Goal: Task Accomplishment & Management: Manage account settings

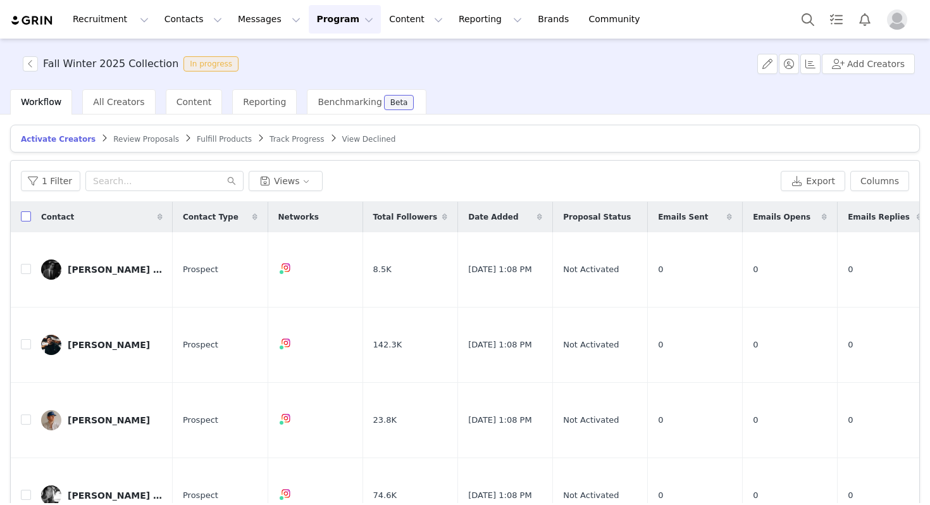
click at [21, 221] on input "checkbox" at bounding box center [26, 216] width 10 height 10
checkbox input "true"
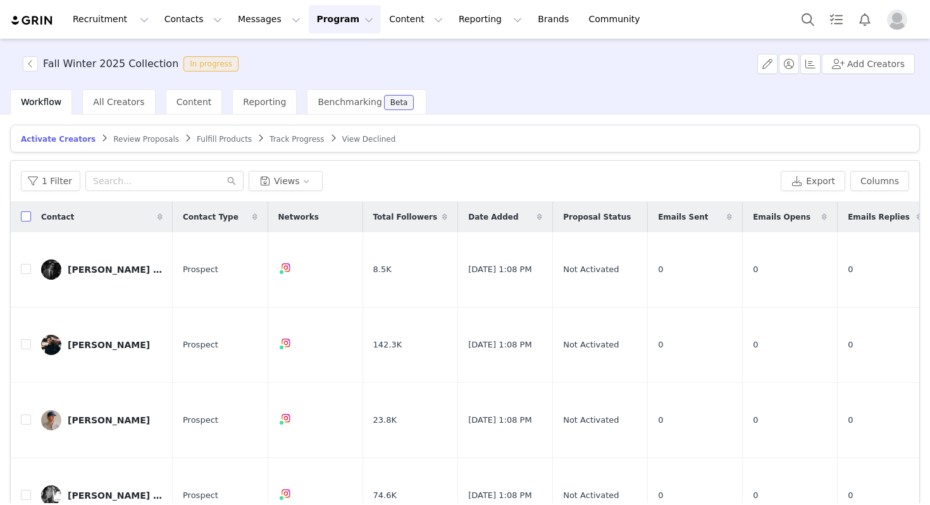
checkbox input "true"
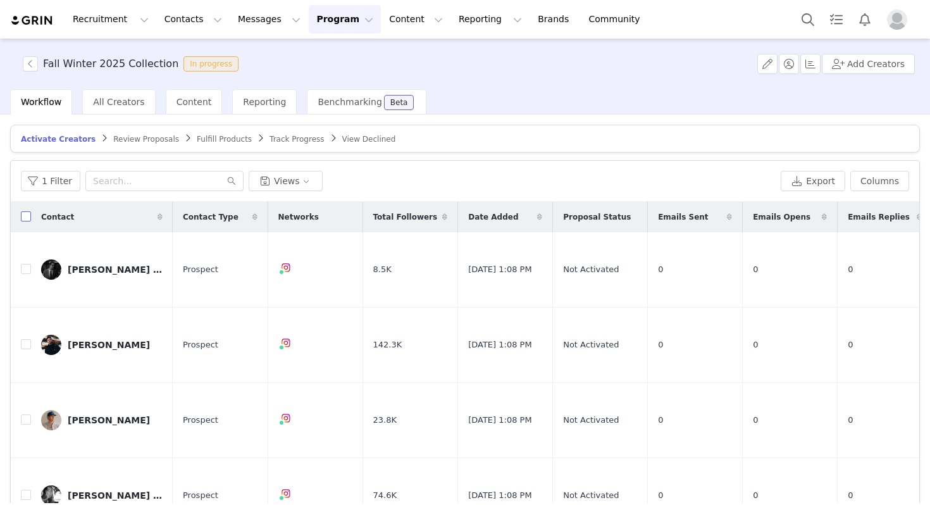
checkbox input "true"
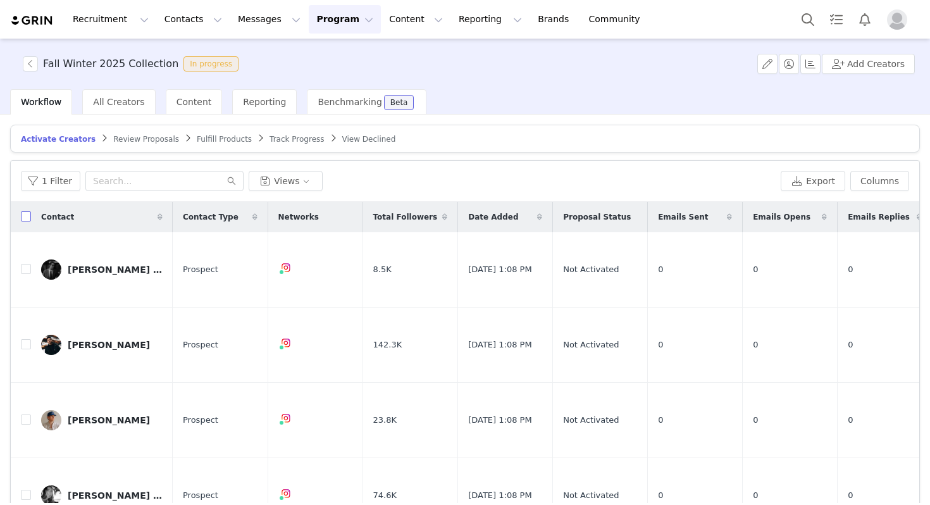
checkbox input "true"
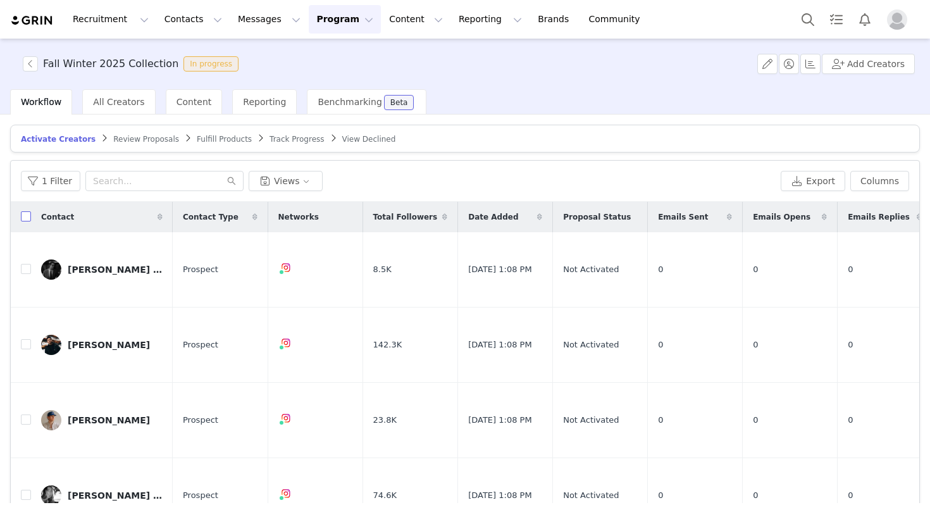
checkbox input "true"
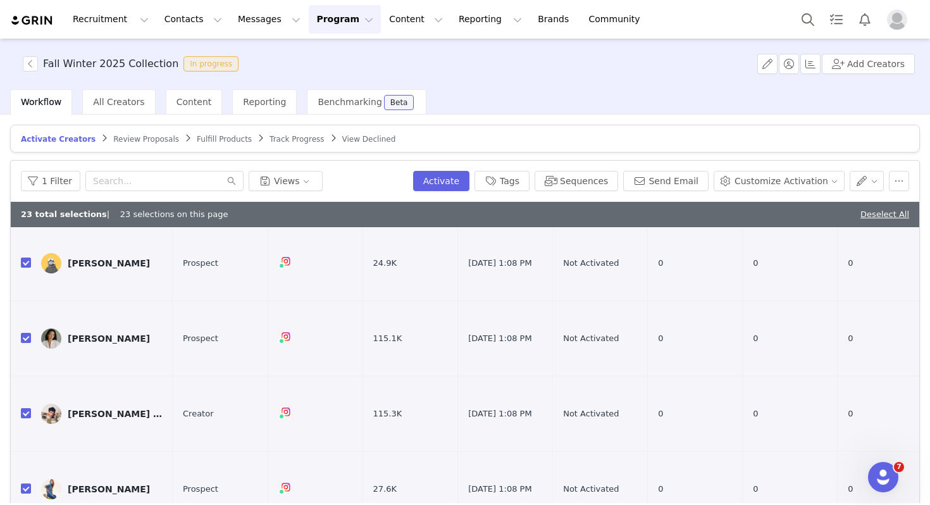
scroll to position [60, 0]
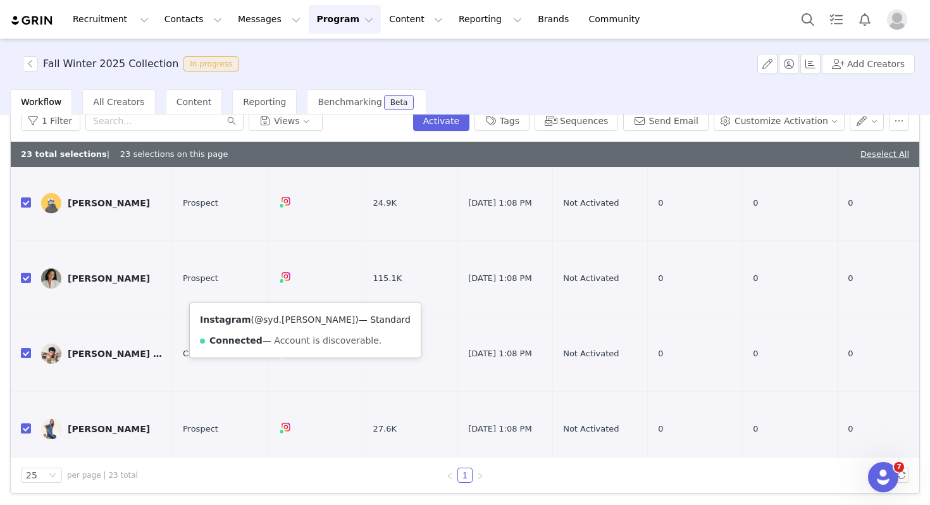
click at [278, 319] on link "@syd.[PERSON_NAME]" at bounding box center [304, 319] width 101 height 10
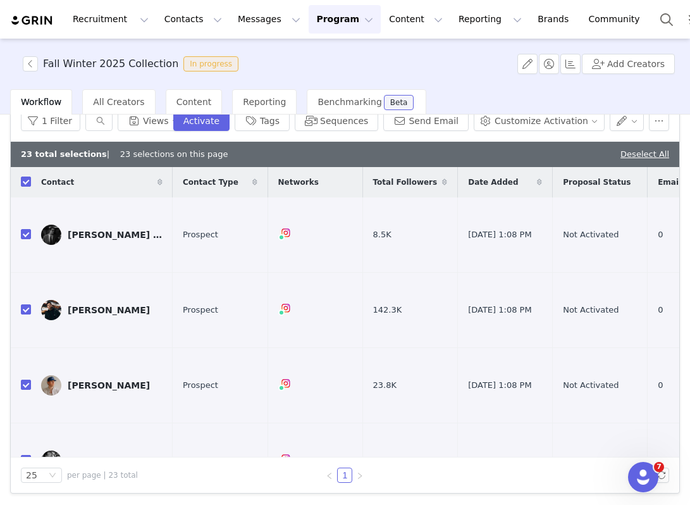
scroll to position [0, 0]
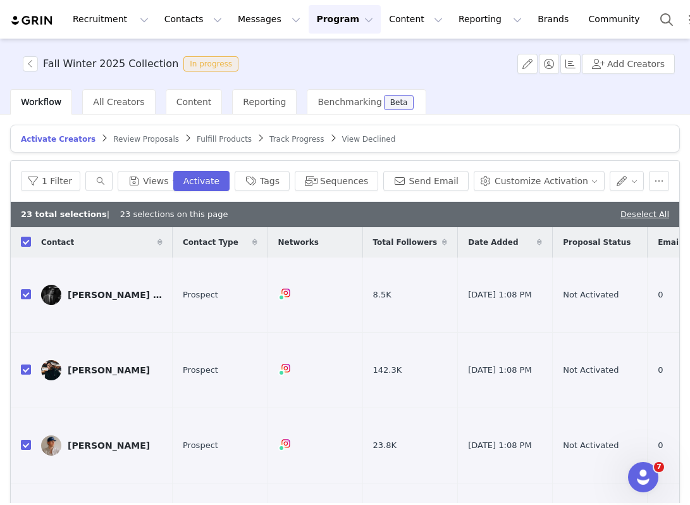
click at [59, 142] on span "Activate Creators" at bounding box center [58, 139] width 75 height 9
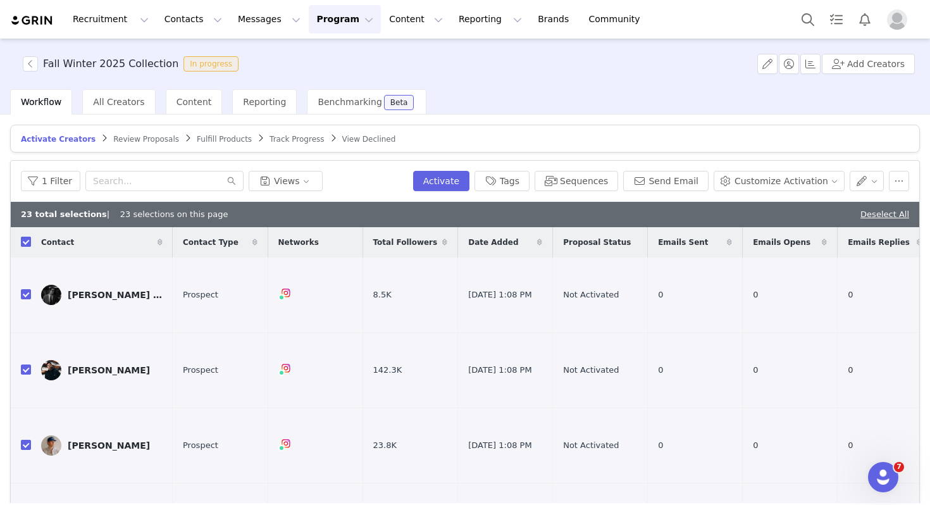
click at [26, 239] on input "checkbox" at bounding box center [26, 242] width 10 height 10
checkbox input "false"
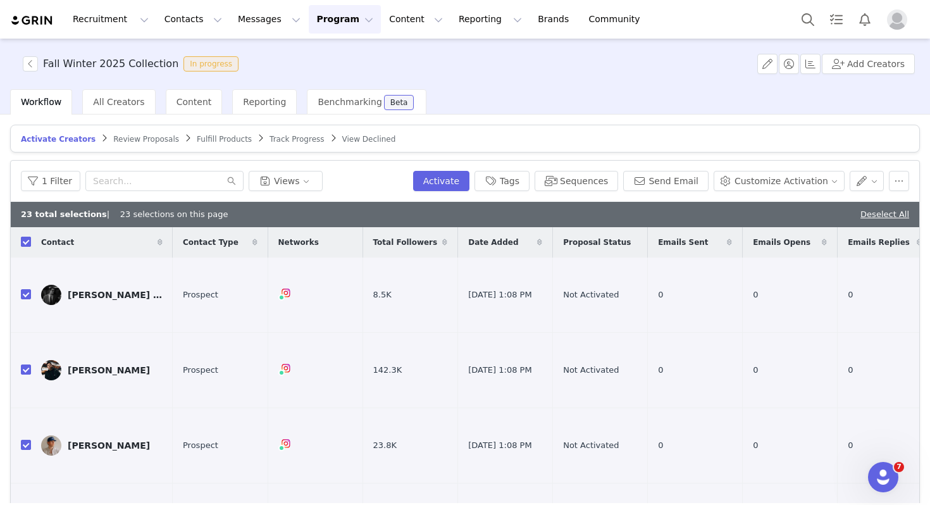
checkbox input "false"
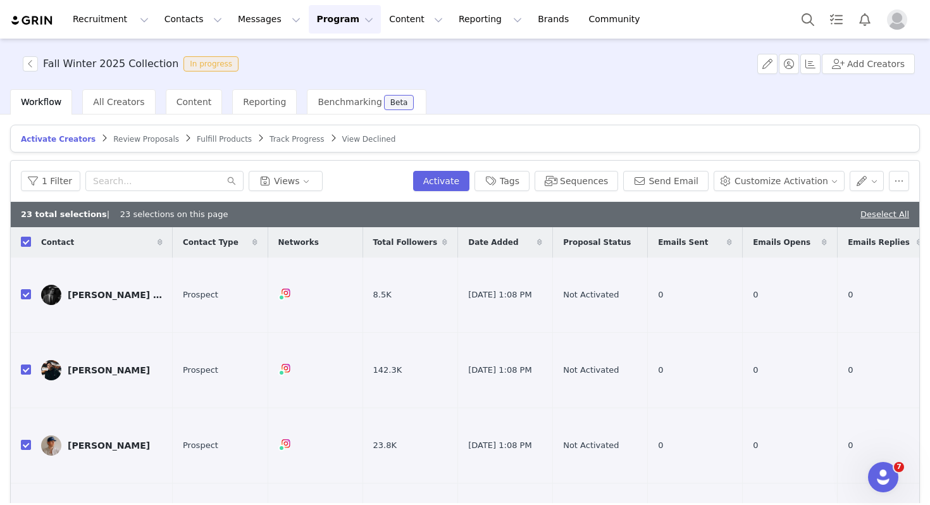
checkbox input "false"
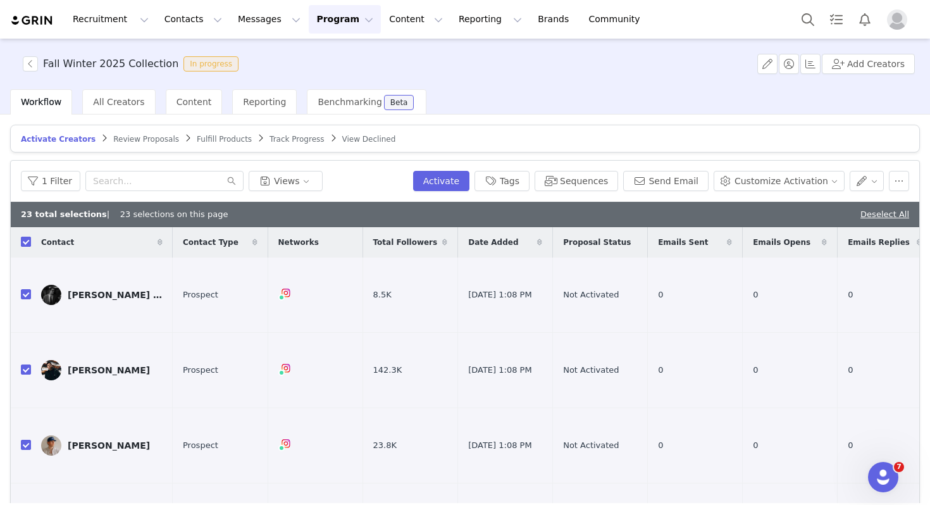
checkbox input "false"
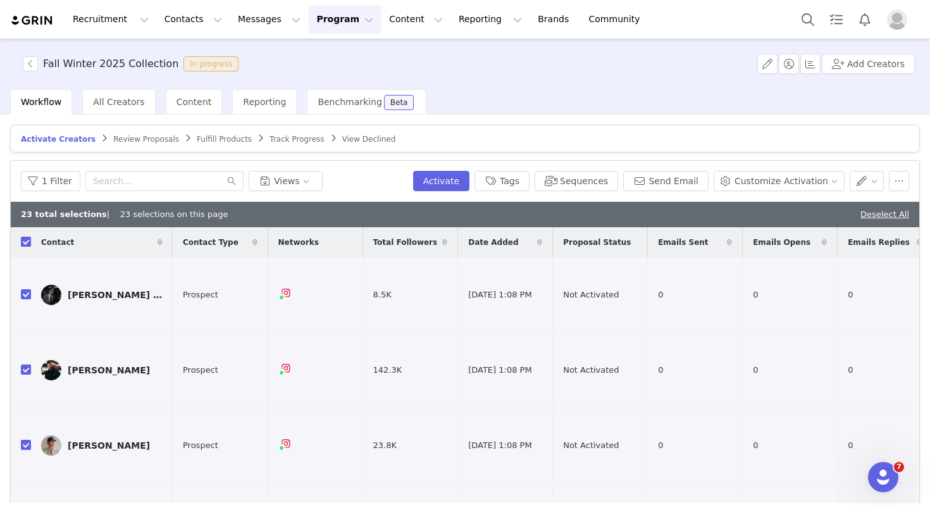
checkbox input "false"
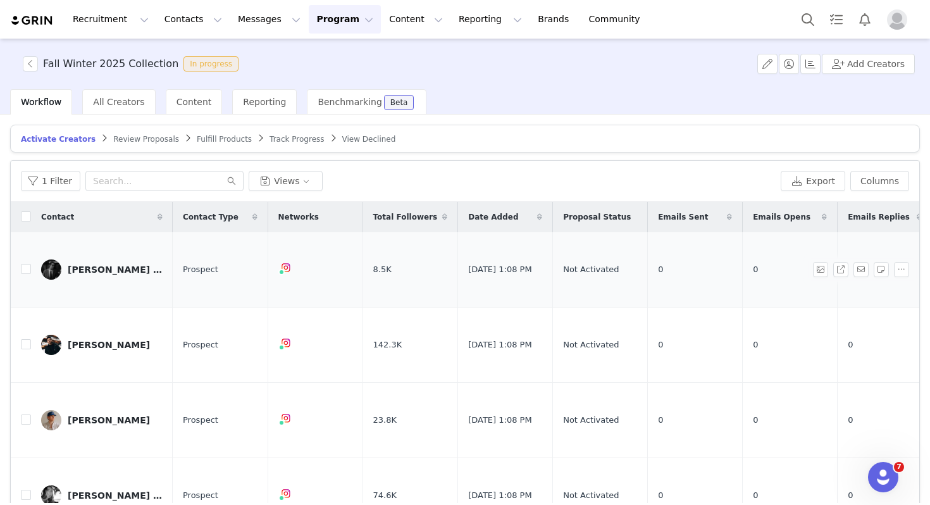
click at [116, 269] on link "[PERSON_NAME] Childress" at bounding box center [101, 269] width 121 height 20
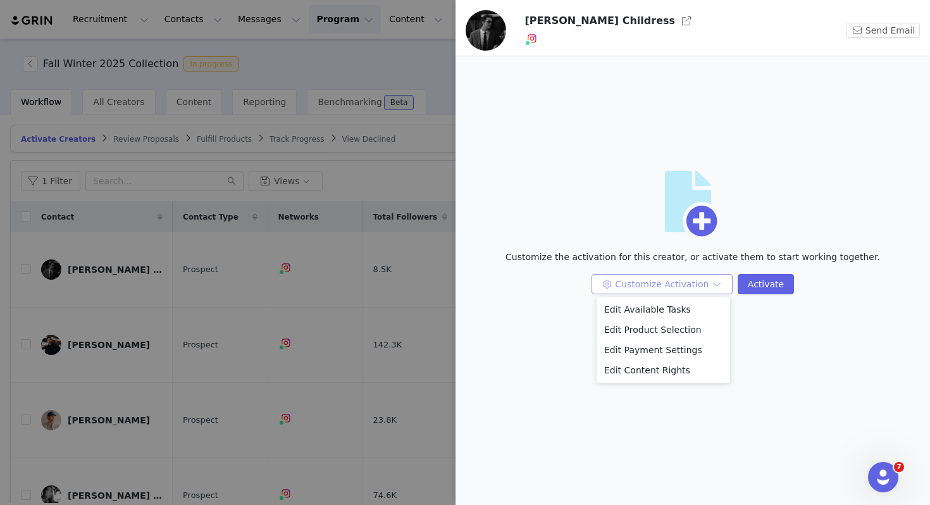
click at [643, 283] on button "Customize Activation" at bounding box center [661, 284] width 141 height 20
click at [652, 347] on li "Edit Payment Settings" at bounding box center [663, 350] width 133 height 20
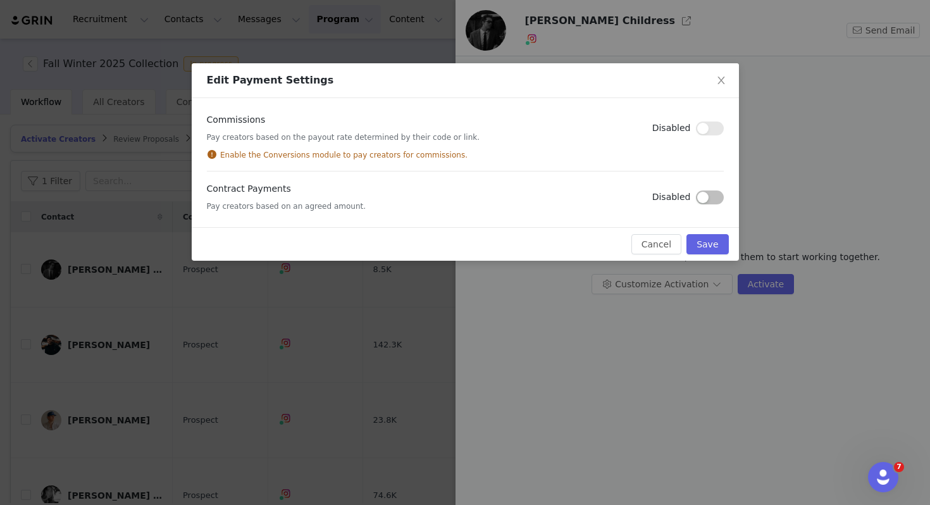
click at [695, 127] on div "Disabled" at bounding box center [687, 128] width 71 height 14
click at [703, 197] on button "button" at bounding box center [710, 197] width 28 height 14
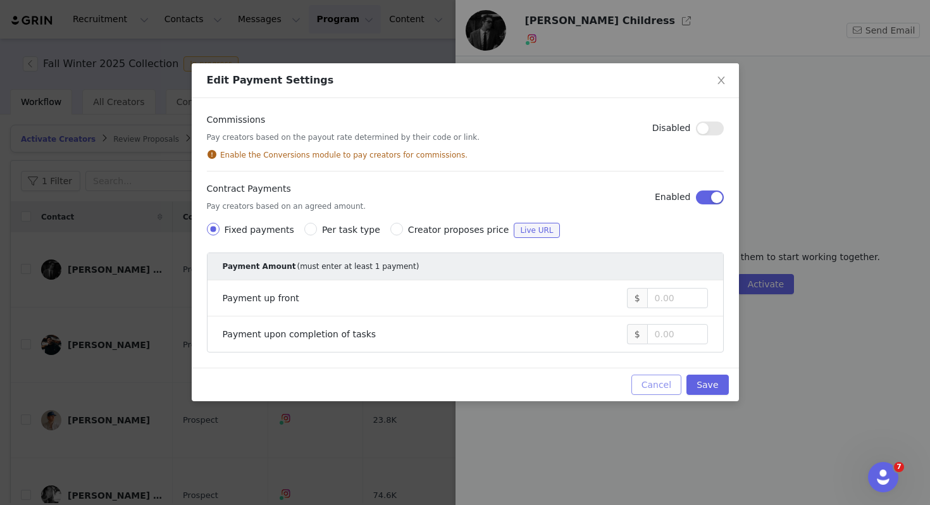
click at [653, 383] on button "Cancel" at bounding box center [656, 384] width 50 height 20
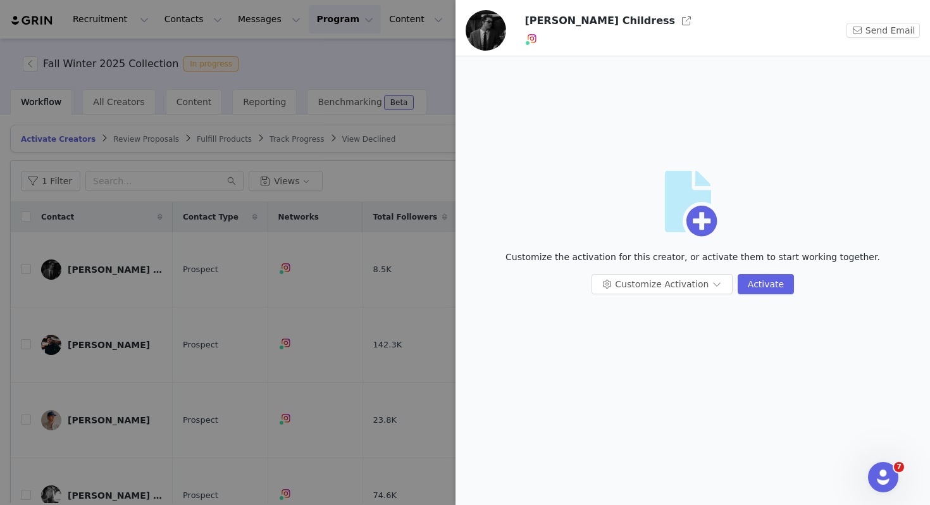
click at [182, 285] on div at bounding box center [465, 252] width 930 height 505
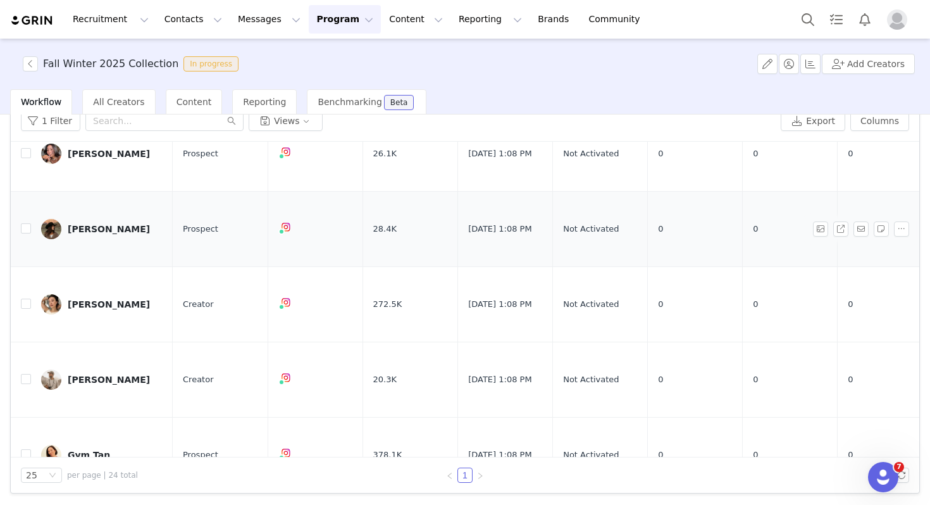
scroll to position [373, 0]
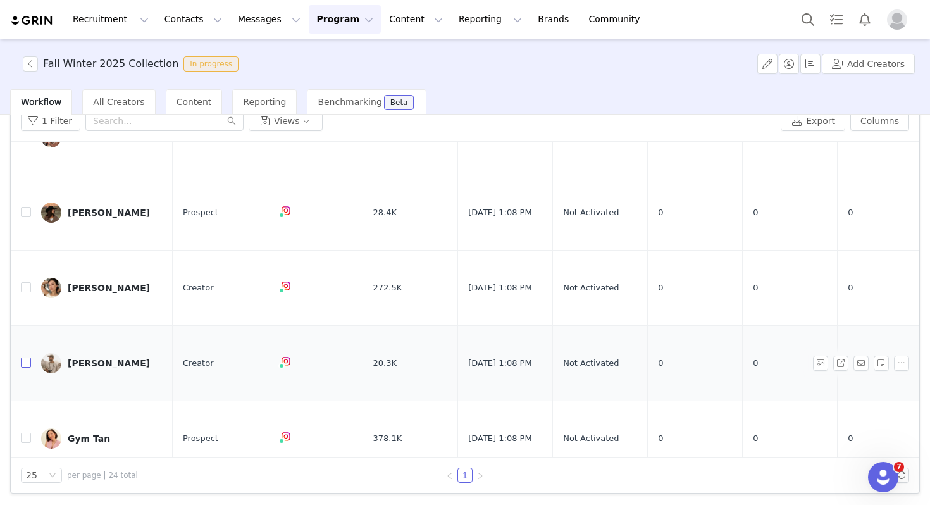
click at [27, 357] on input "checkbox" at bounding box center [26, 362] width 10 height 10
checkbox input "true"
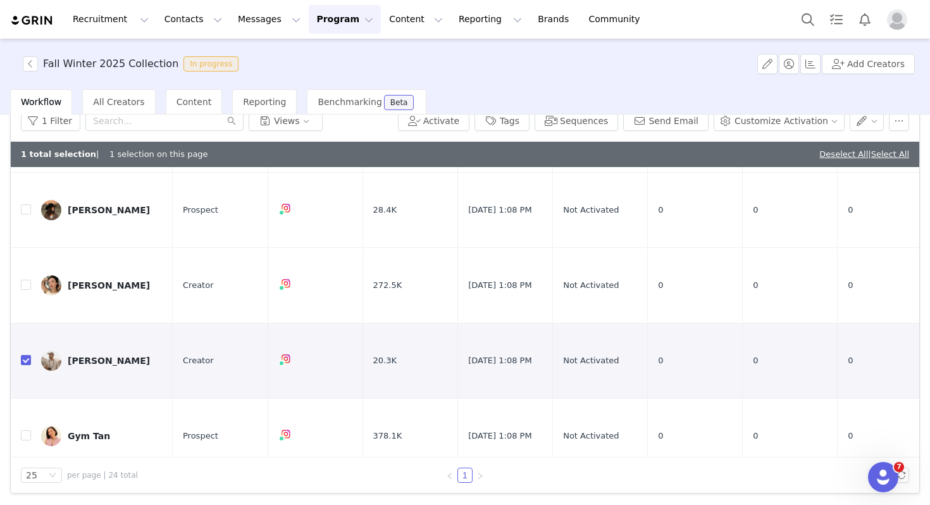
scroll to position [402, 0]
click at [853, 352] on button "button" at bounding box center [860, 359] width 15 height 15
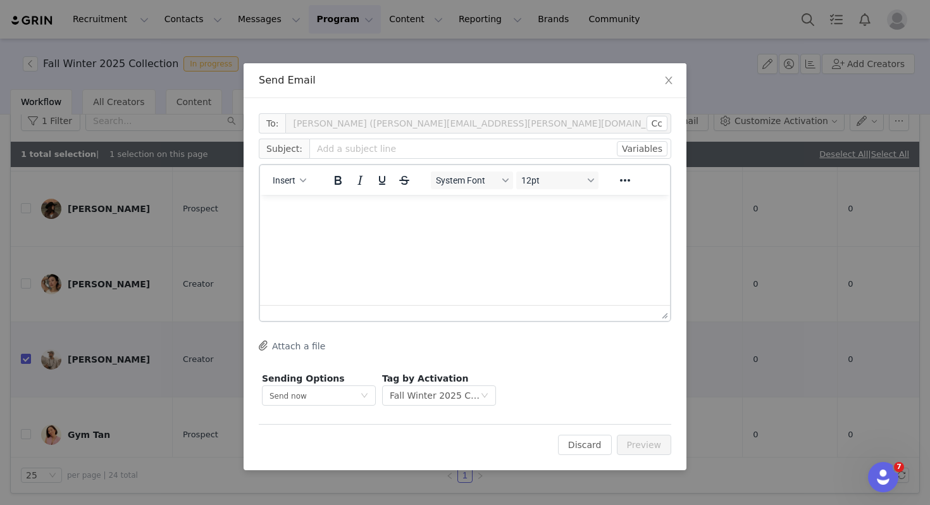
scroll to position [0, 0]
click at [342, 152] on input "text" at bounding box center [490, 149] width 362 height 20
type input "[PERSON_NAME]"
